Goal: Find contact information: Find contact information

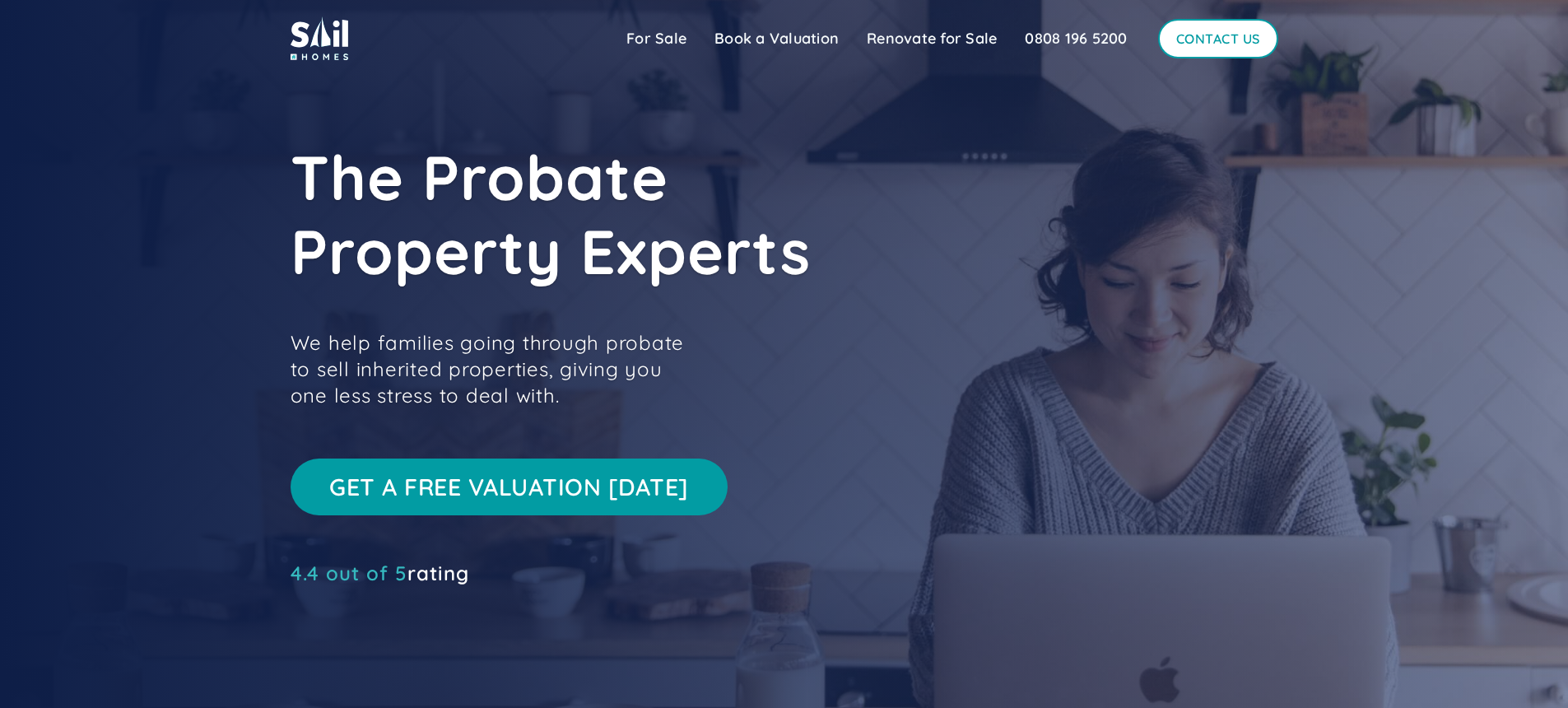
click at [1232, 36] on link "Contact Us" at bounding box center [1219, 38] width 120 height 40
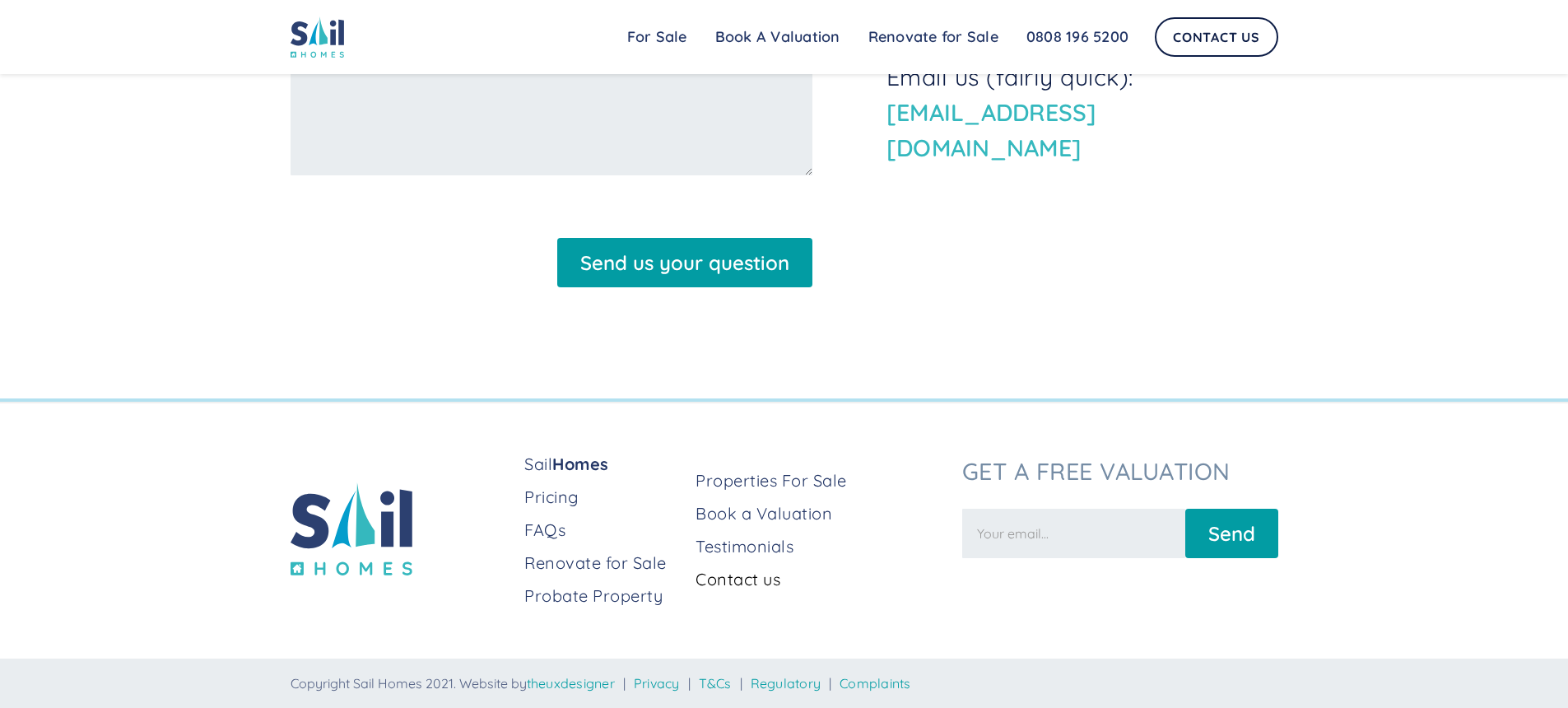
scroll to position [776, 0]
click at [719, 578] on link "Contact us" at bounding box center [822, 579] width 253 height 23
